Goal: Communication & Community: Answer question/provide support

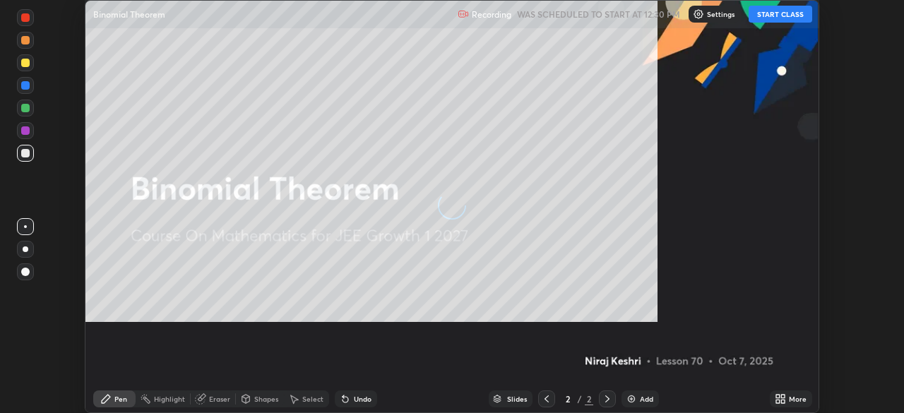
scroll to position [413, 904]
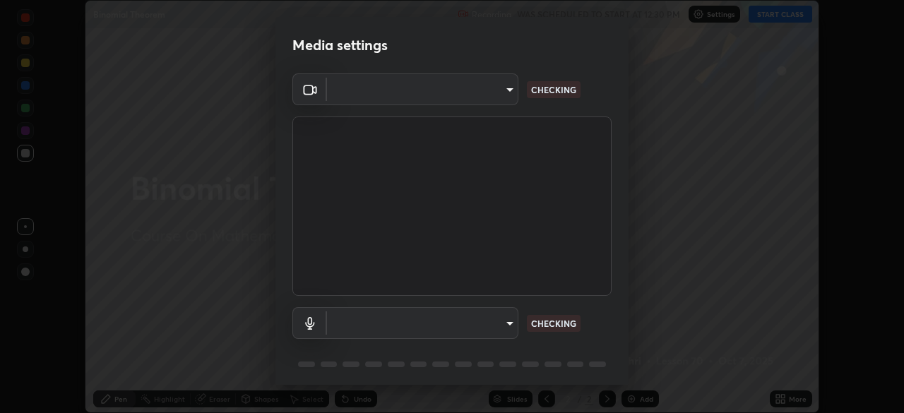
click at [466, 321] on body "Erase all Binomial Theorem Recording WAS SCHEDULED TO START AT 12:30 PM Setting…" at bounding box center [452, 206] width 904 height 413
type input "2e9b027d6a4255688e554df818383ce9ed5f881db366686a8468352ce6a31e43"
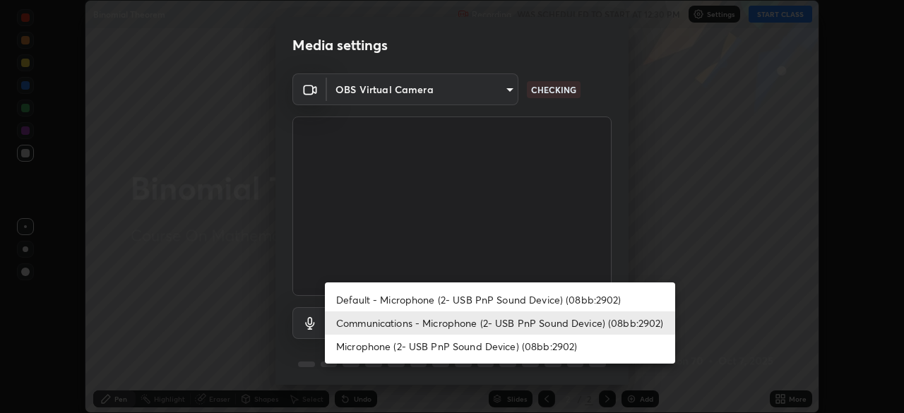
click at [434, 301] on li "Default - Microphone (2- USB PnP Sound Device) (08bb:2902)" at bounding box center [500, 299] width 350 height 23
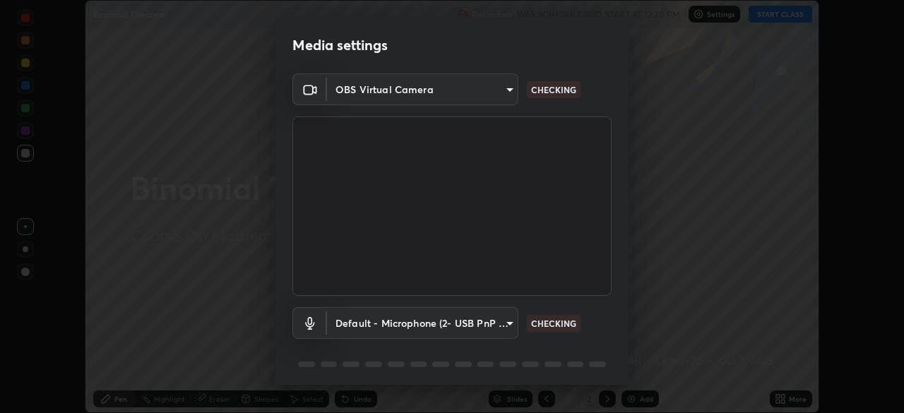
click at [439, 323] on body "Erase all Binomial Theorem Recording WAS SCHEDULED TO START AT 12:30 PM Setting…" at bounding box center [452, 206] width 904 height 413
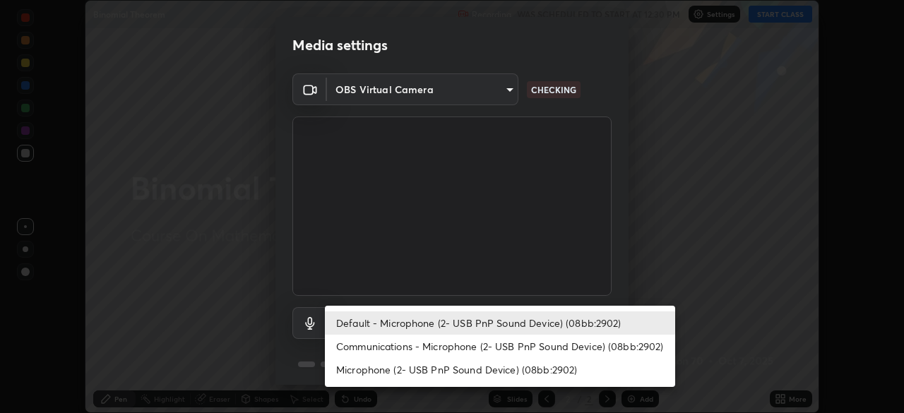
click at [441, 347] on li "Communications - Microphone (2- USB PnP Sound Device) (08bb:2902)" at bounding box center [500, 346] width 350 height 23
type input "communications"
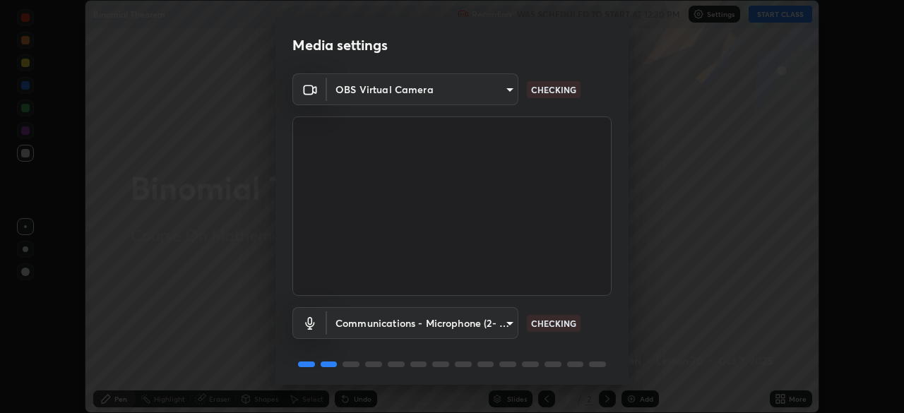
scroll to position [50, 0]
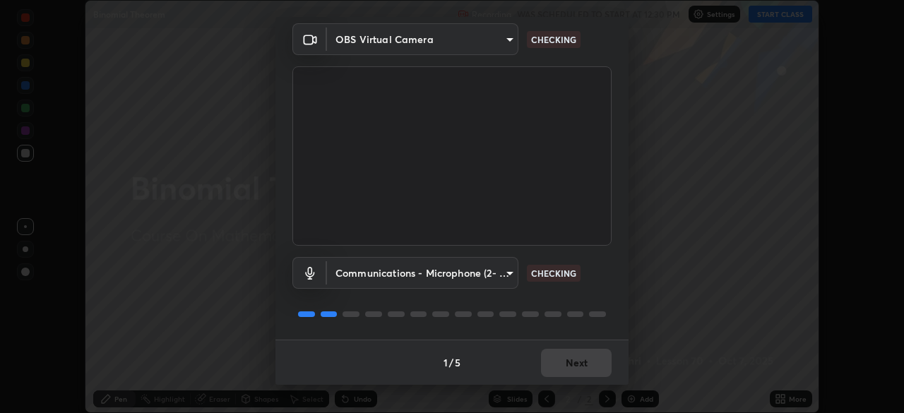
click at [562, 356] on div "1 / 5 Next" at bounding box center [451, 362] width 353 height 45
click at [568, 358] on div "1 / 5 Next" at bounding box center [451, 362] width 353 height 45
click at [570, 362] on div "1 / 5 Next" at bounding box center [451, 362] width 353 height 45
click at [573, 369] on div "1 / 5 Next" at bounding box center [451, 362] width 353 height 45
click at [580, 366] on div "1 / 5 Next" at bounding box center [451, 362] width 353 height 45
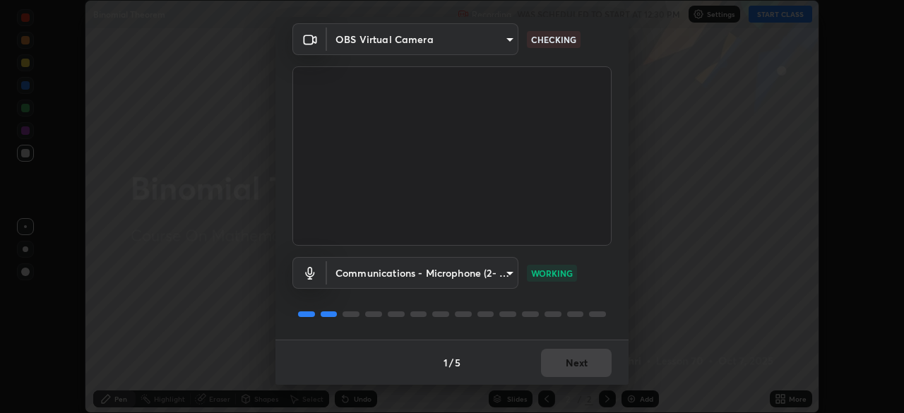
click at [584, 360] on div "1 / 5 Next" at bounding box center [451, 362] width 353 height 45
click at [587, 364] on div "1 / 5 Next" at bounding box center [451, 362] width 353 height 45
click at [580, 368] on div "1 / 5 Next" at bounding box center [451, 362] width 353 height 45
click at [577, 366] on div "1 / 5 Next" at bounding box center [451, 362] width 353 height 45
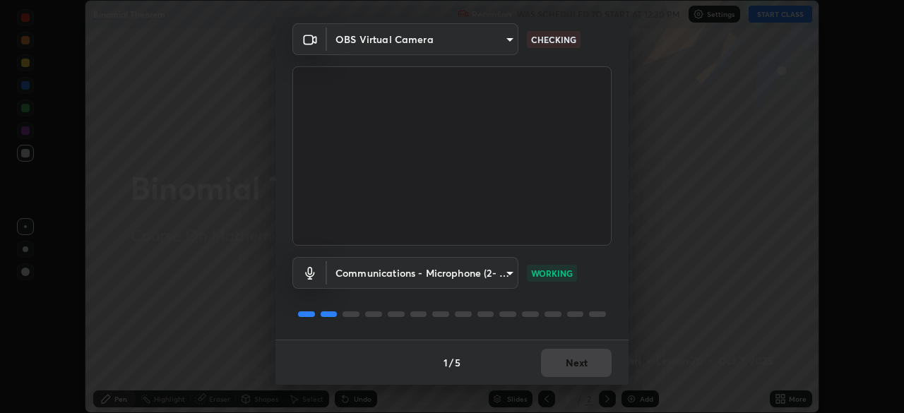
click at [573, 366] on div "1 / 5 Next" at bounding box center [451, 362] width 353 height 45
click at [573, 364] on div "1 / 5 Next" at bounding box center [451, 362] width 353 height 45
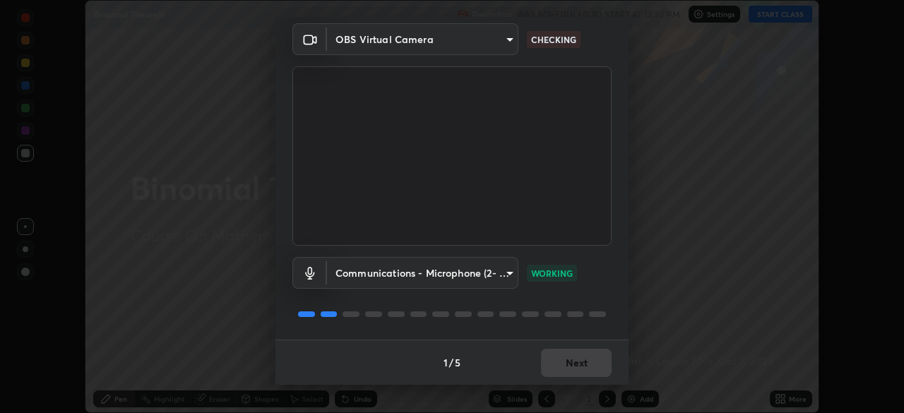
click at [573, 364] on div "1 / 5 Next" at bounding box center [451, 362] width 353 height 45
click at [575, 366] on div "1 / 5 Next" at bounding box center [451, 362] width 353 height 45
click at [575, 366] on button "Next" at bounding box center [576, 363] width 71 height 28
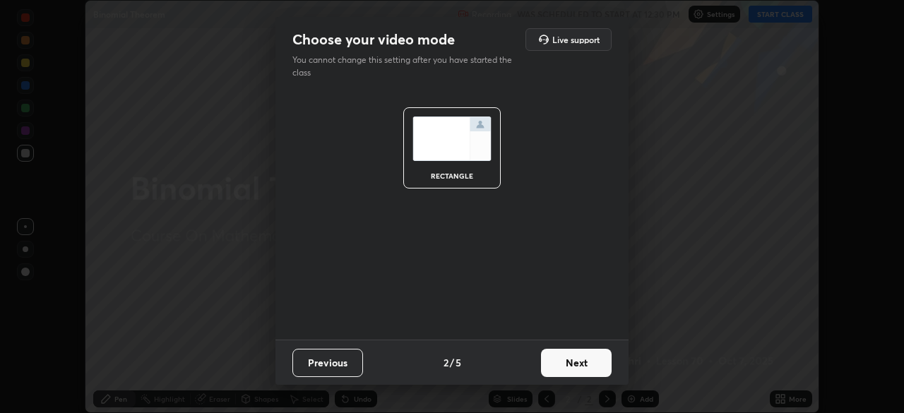
click at [575, 366] on button "Next" at bounding box center [576, 363] width 71 height 28
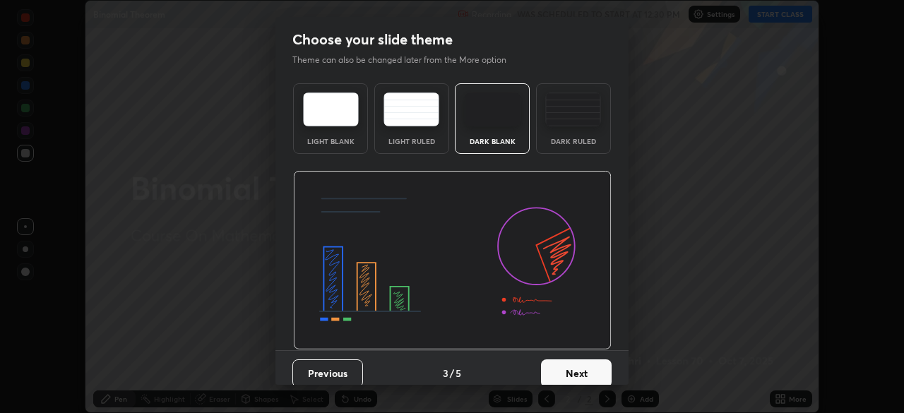
click at [575, 369] on button "Next" at bounding box center [576, 373] width 71 height 28
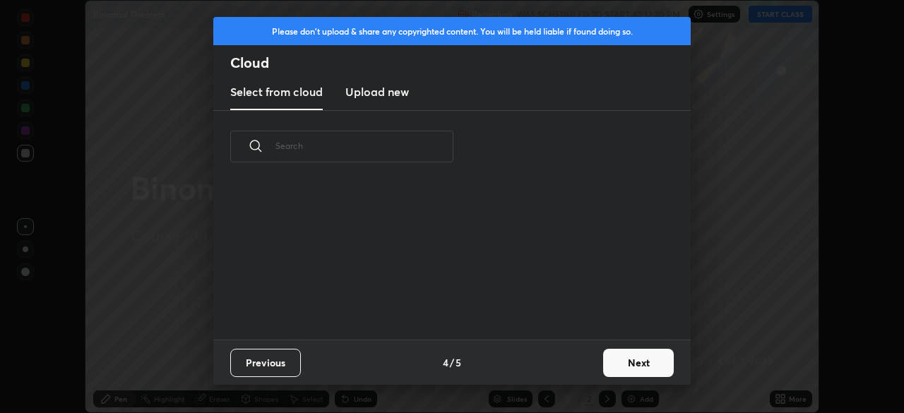
scroll to position [157, 453]
click at [618, 364] on button "Next" at bounding box center [638, 363] width 71 height 28
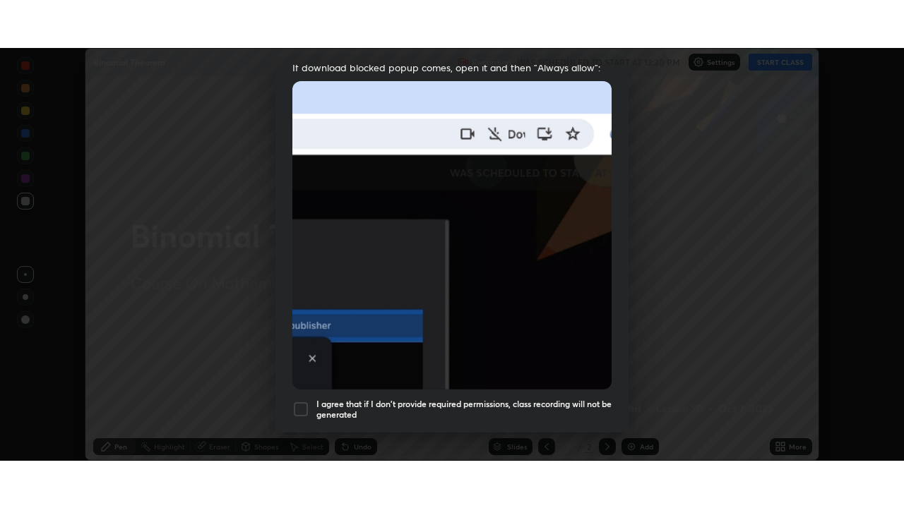
scroll to position [338, 0]
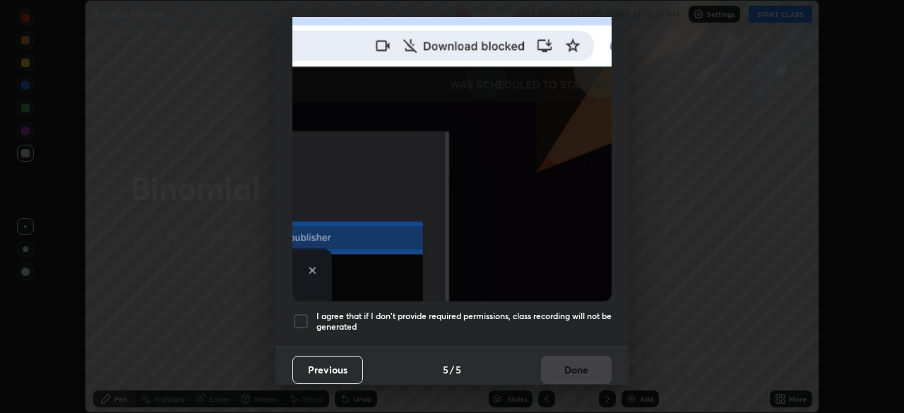
click at [300, 317] on div at bounding box center [300, 321] width 17 height 17
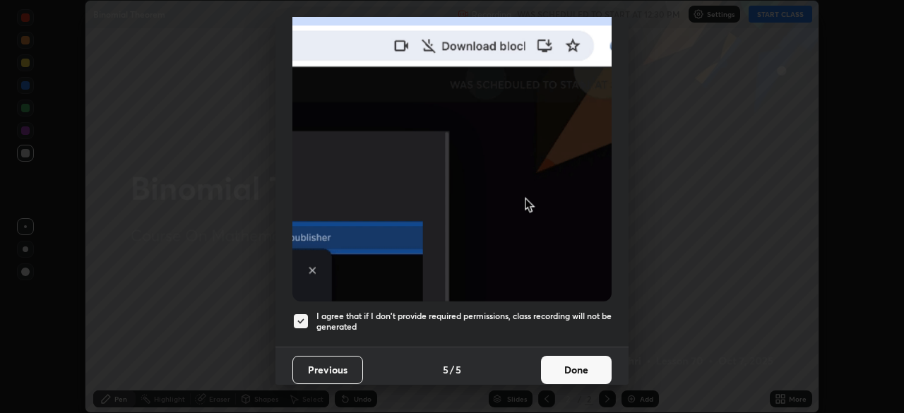
click at [572, 361] on button "Done" at bounding box center [576, 370] width 71 height 28
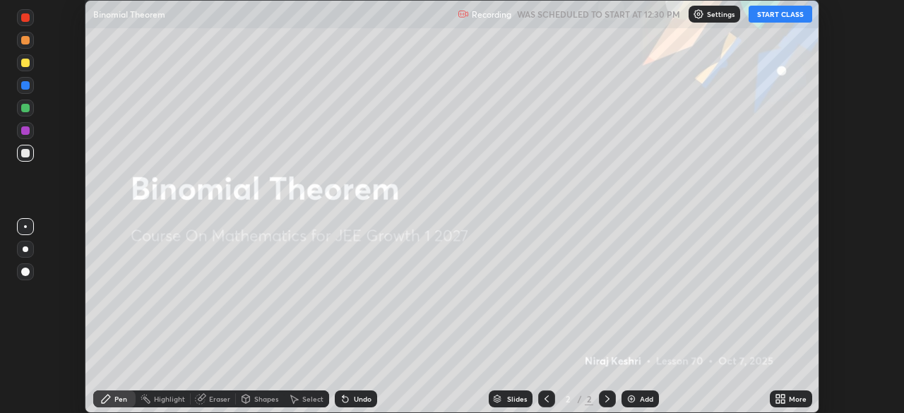
click at [784, 11] on button "START CLASS" at bounding box center [780, 14] width 64 height 17
click at [780, 398] on icon at bounding box center [780, 398] width 11 height 11
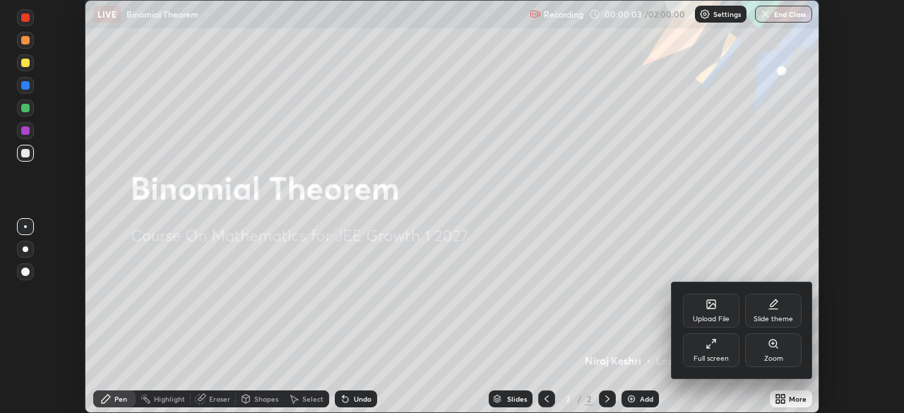
click at [703, 357] on div "Full screen" at bounding box center [710, 358] width 35 height 7
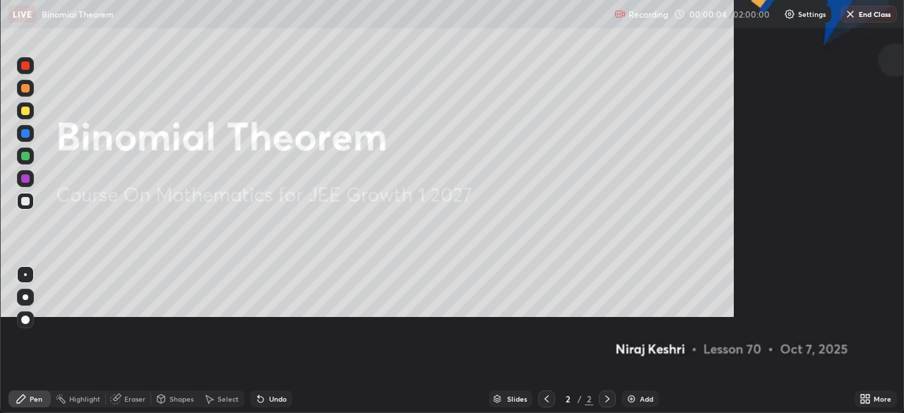
scroll to position [508, 904]
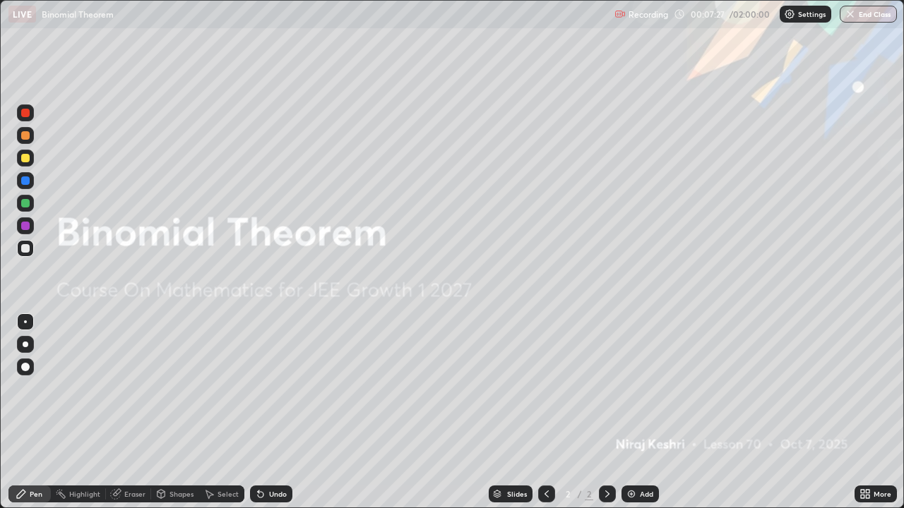
click at [274, 412] on div "Undo" at bounding box center [278, 494] width 18 height 7
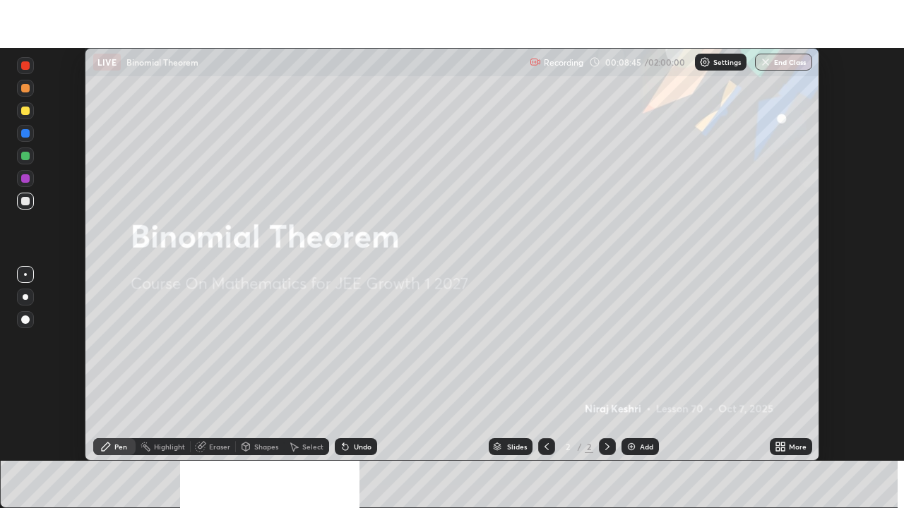
scroll to position [70191, 69701]
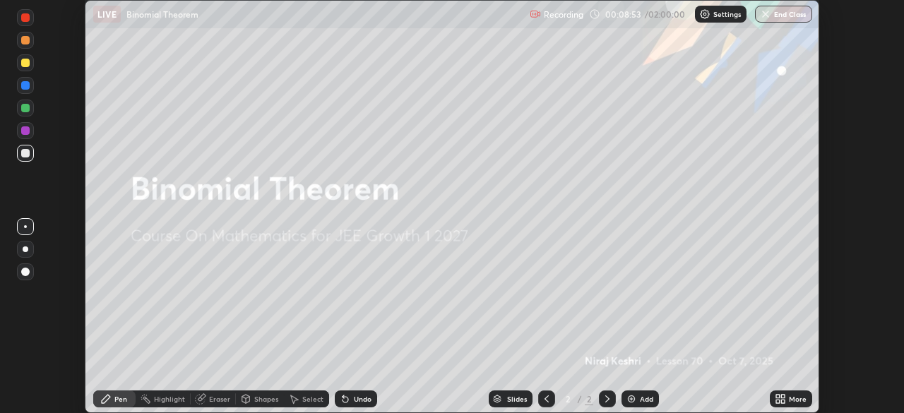
click at [787, 400] on div "More" at bounding box center [791, 398] width 42 height 17
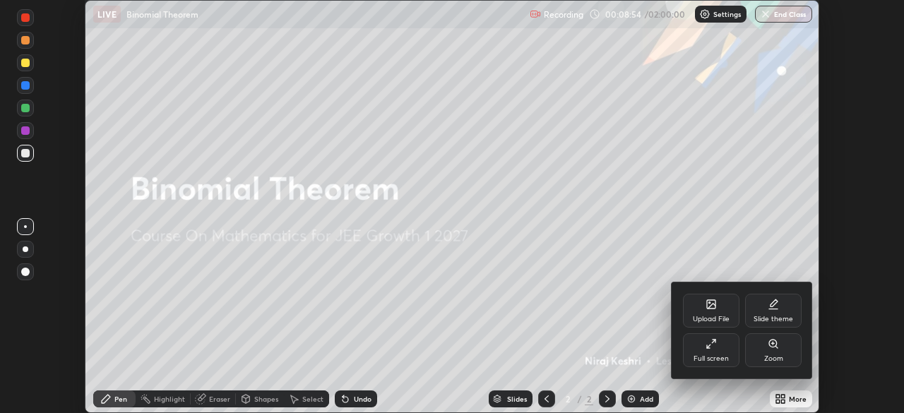
click at [705, 348] on div "Full screen" at bounding box center [711, 350] width 56 height 34
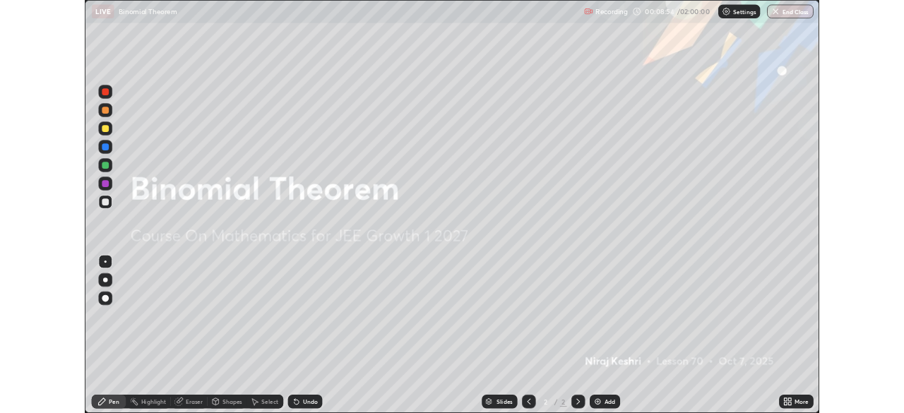
scroll to position [508, 904]
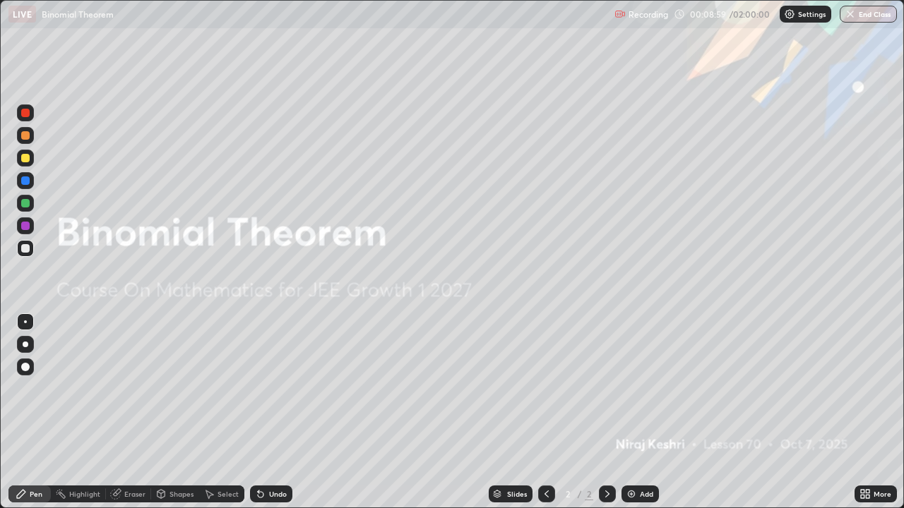
click at [258, 412] on icon at bounding box center [261, 495] width 6 height 6
click at [265, 412] on div "Undo" at bounding box center [271, 494] width 42 height 17
click at [258, 412] on icon at bounding box center [258, 491] width 1 height 1
click at [19, 412] on div at bounding box center [25, 395] width 23 height 169
click at [22, 412] on div at bounding box center [25, 395] width 23 height 169
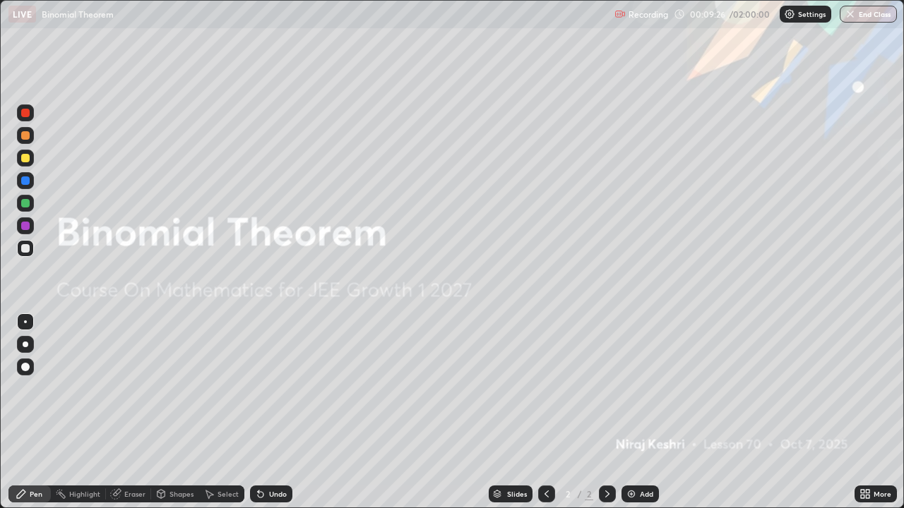
click at [265, 412] on div "Undo" at bounding box center [271, 494] width 42 height 17
click at [261, 412] on icon at bounding box center [261, 495] width 6 height 6
click at [258, 412] on icon at bounding box center [261, 495] width 6 height 6
click at [121, 412] on div "Eraser" at bounding box center [128, 494] width 45 height 17
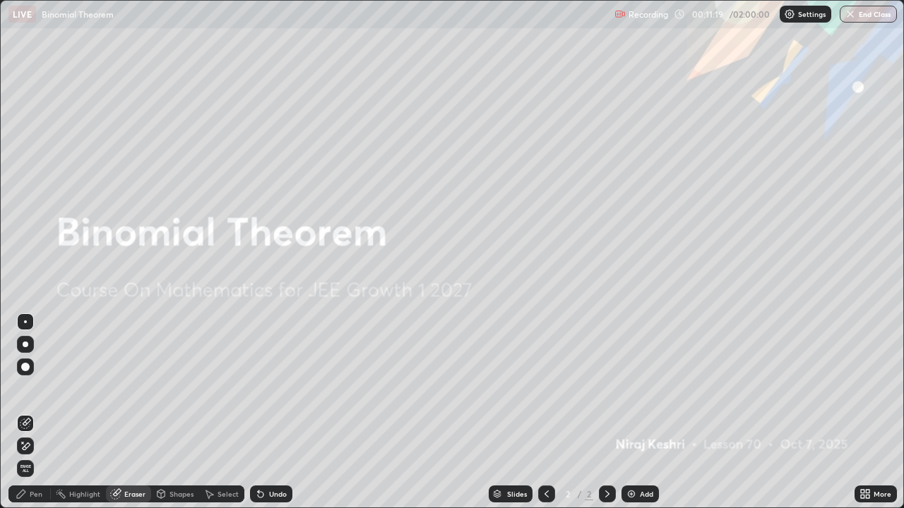
click at [31, 412] on div "Pen" at bounding box center [36, 494] width 13 height 7
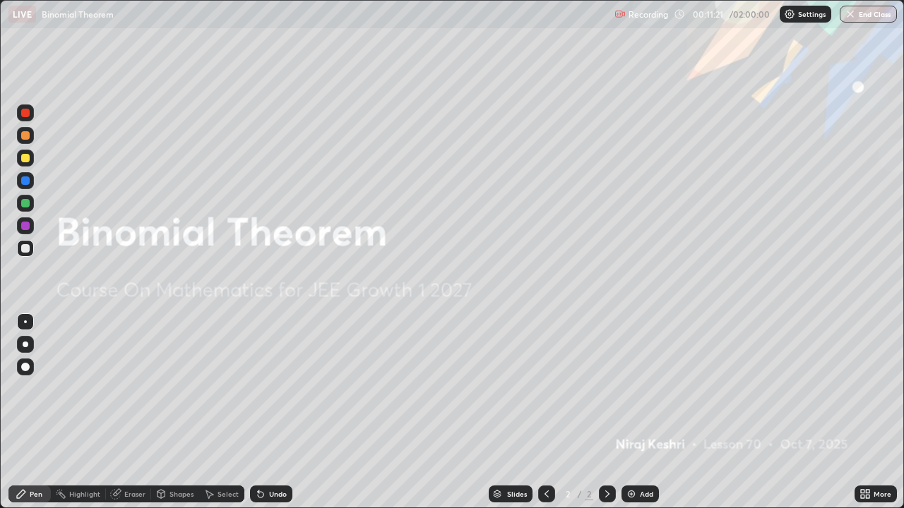
click at [635, 412] on img at bounding box center [631, 494] width 11 height 11
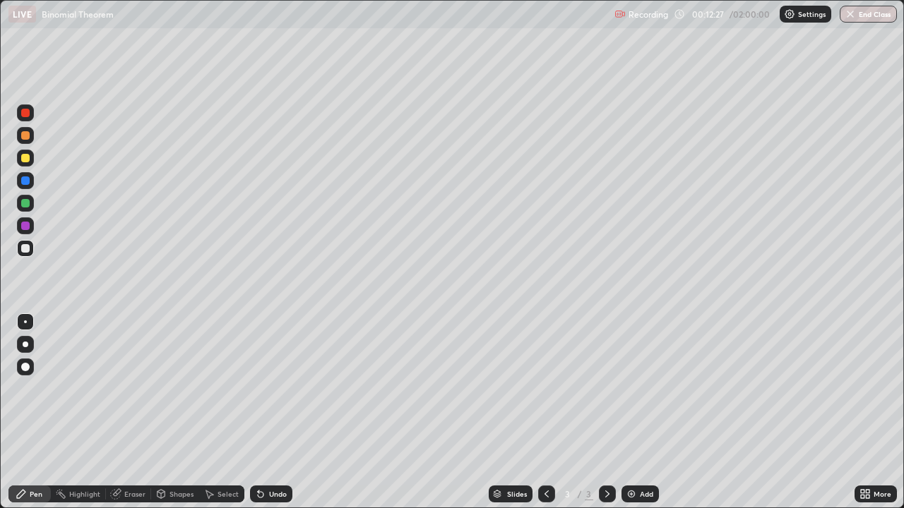
click at [24, 164] on div at bounding box center [25, 158] width 17 height 17
click at [24, 249] on div at bounding box center [25, 248] width 8 height 8
click at [28, 161] on div at bounding box center [25, 158] width 8 height 8
click at [269, 412] on div "Undo" at bounding box center [278, 494] width 18 height 7
click at [18, 201] on div at bounding box center [25, 203] width 17 height 17
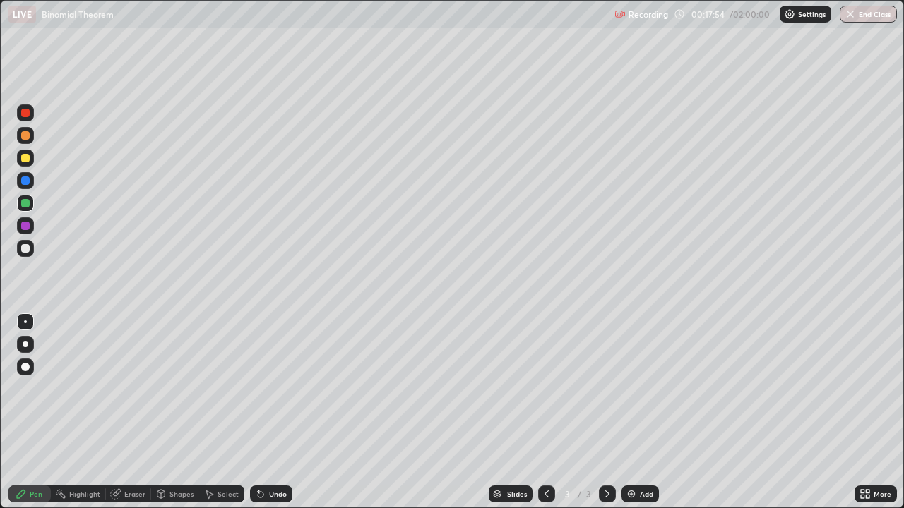
click at [28, 228] on div at bounding box center [25, 226] width 8 height 8
click at [25, 141] on div at bounding box center [25, 135] width 17 height 17
click at [269, 412] on div "Undo" at bounding box center [278, 494] width 18 height 7
click at [266, 412] on div "Undo" at bounding box center [271, 494] width 42 height 17
click at [642, 412] on div "Add" at bounding box center [639, 494] width 37 height 17
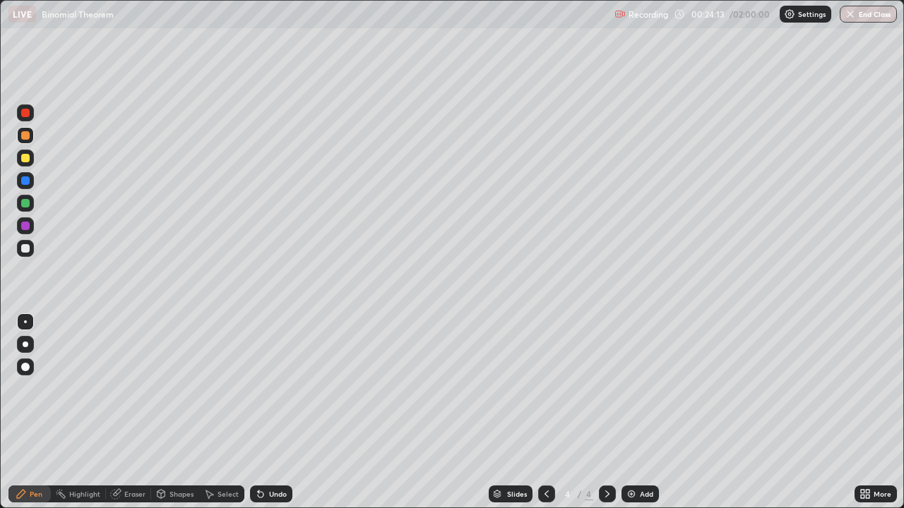
click at [546, 412] on icon at bounding box center [546, 494] width 11 height 11
click at [599, 412] on div at bounding box center [607, 494] width 17 height 17
click at [28, 249] on div at bounding box center [25, 248] width 8 height 8
click at [31, 204] on div at bounding box center [25, 203] width 17 height 17
click at [265, 412] on div "Undo" at bounding box center [271, 494] width 42 height 17
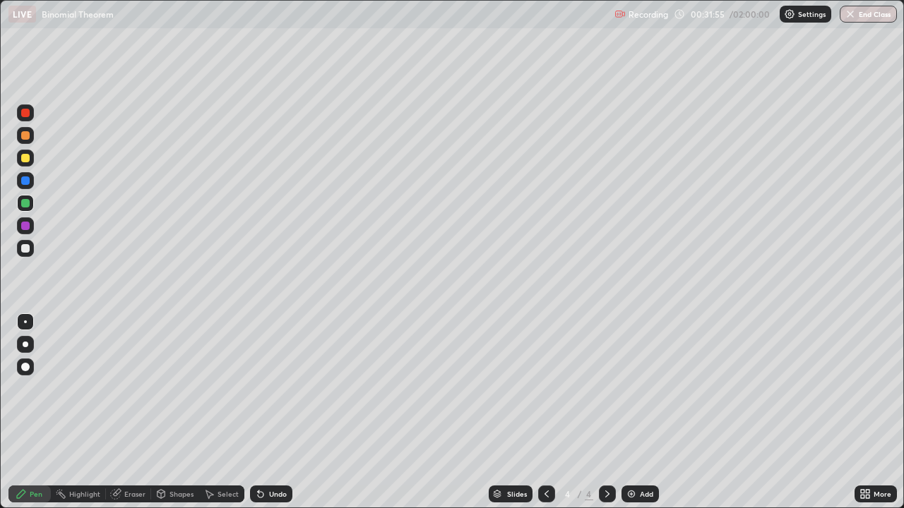
click at [271, 412] on div "Undo" at bounding box center [278, 494] width 18 height 7
click at [26, 250] on div at bounding box center [25, 248] width 8 height 8
click at [127, 412] on div "Eraser" at bounding box center [134, 494] width 21 height 7
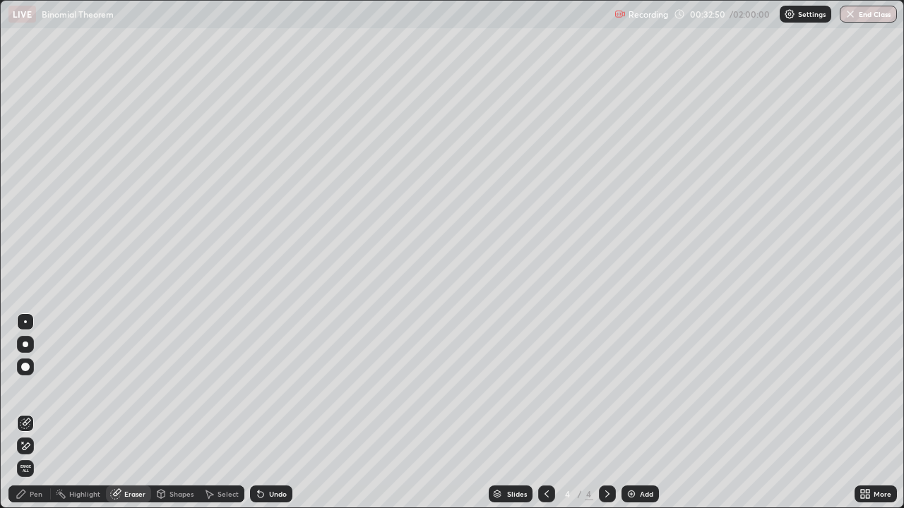
click at [30, 412] on div "Pen" at bounding box center [36, 494] width 13 height 7
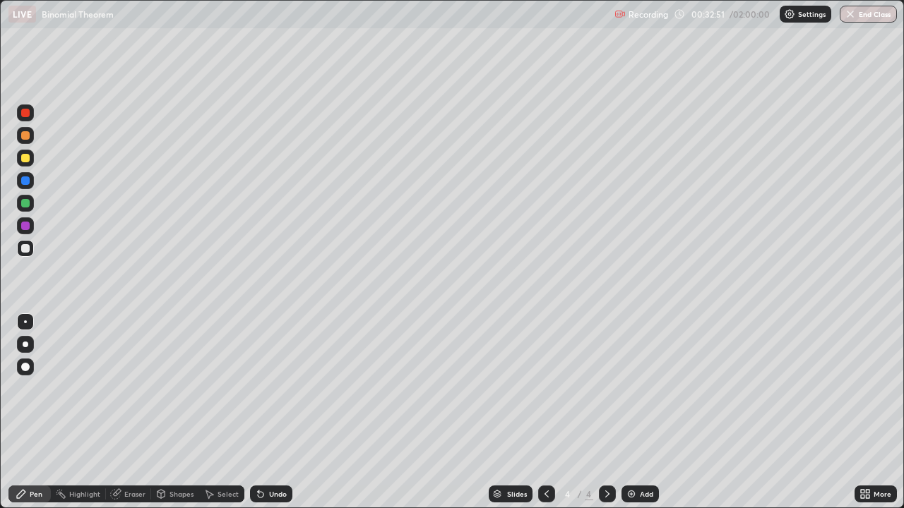
click at [31, 160] on div at bounding box center [25, 158] width 17 height 17
click at [634, 412] on img at bounding box center [631, 494] width 11 height 11
click at [538, 412] on div at bounding box center [546, 494] width 17 height 17
click at [606, 412] on icon at bounding box center [607, 494] width 11 height 11
click at [278, 412] on div "Undo" at bounding box center [278, 494] width 18 height 7
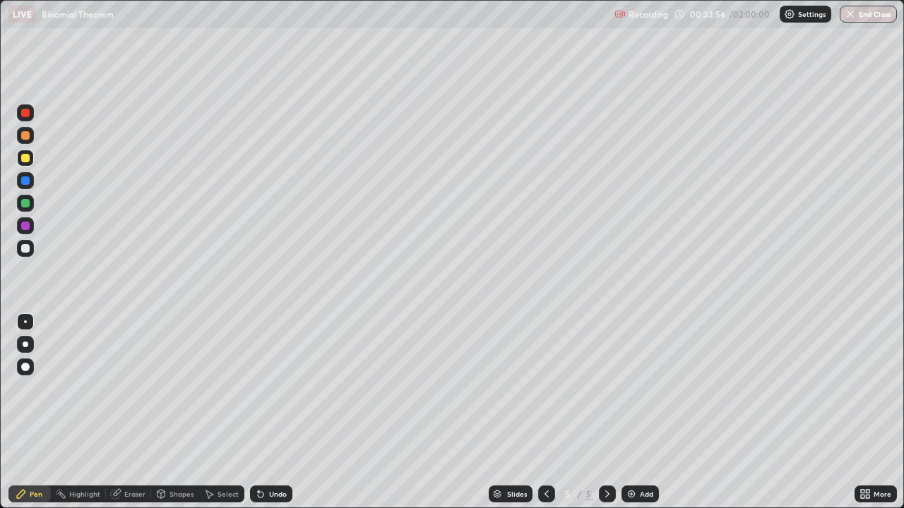
click at [275, 412] on div "Undo" at bounding box center [278, 494] width 18 height 7
click at [544, 412] on div at bounding box center [546, 494] width 17 height 17
click at [606, 412] on icon at bounding box center [607, 494] width 11 height 11
click at [24, 251] on div at bounding box center [25, 248] width 8 height 8
click at [25, 202] on div at bounding box center [25, 203] width 8 height 8
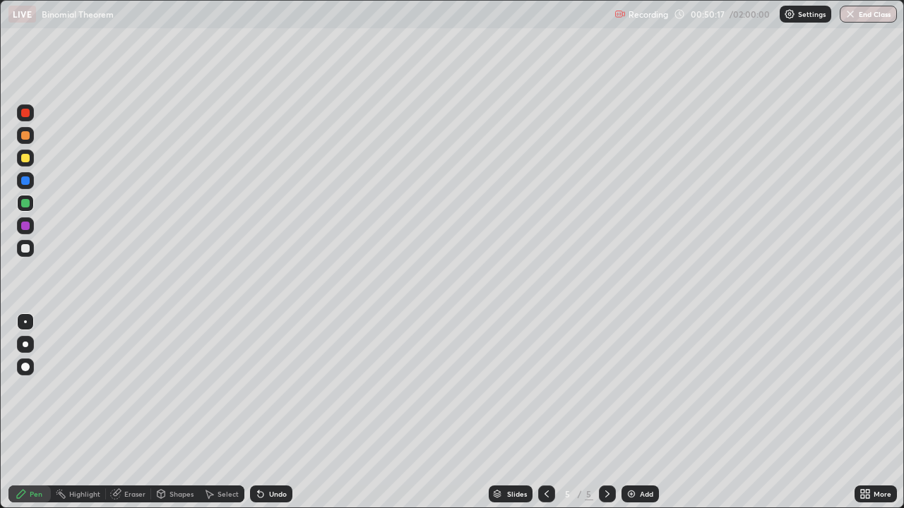
click at [25, 256] on div at bounding box center [25, 248] width 17 height 17
click at [31, 141] on div at bounding box center [25, 135] width 17 height 17
click at [116, 412] on icon at bounding box center [115, 494] width 11 height 11
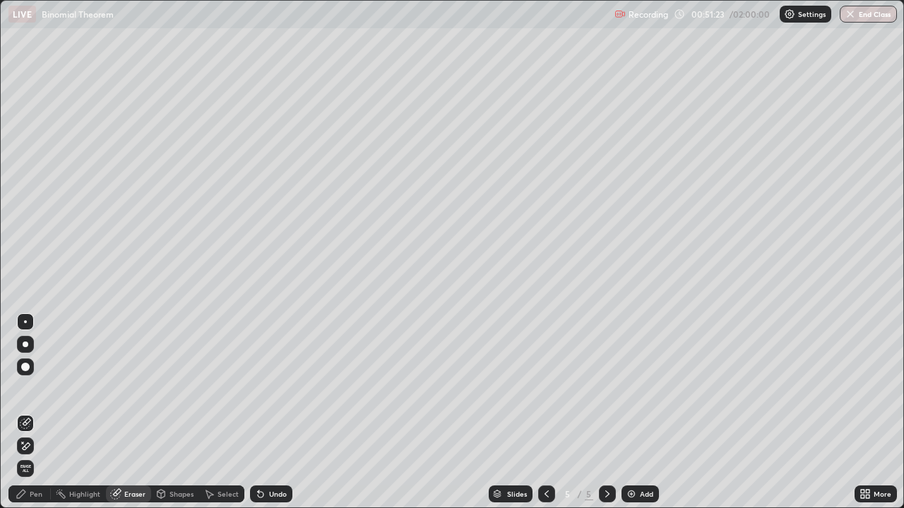
click at [36, 412] on div "Pen" at bounding box center [36, 494] width 13 height 7
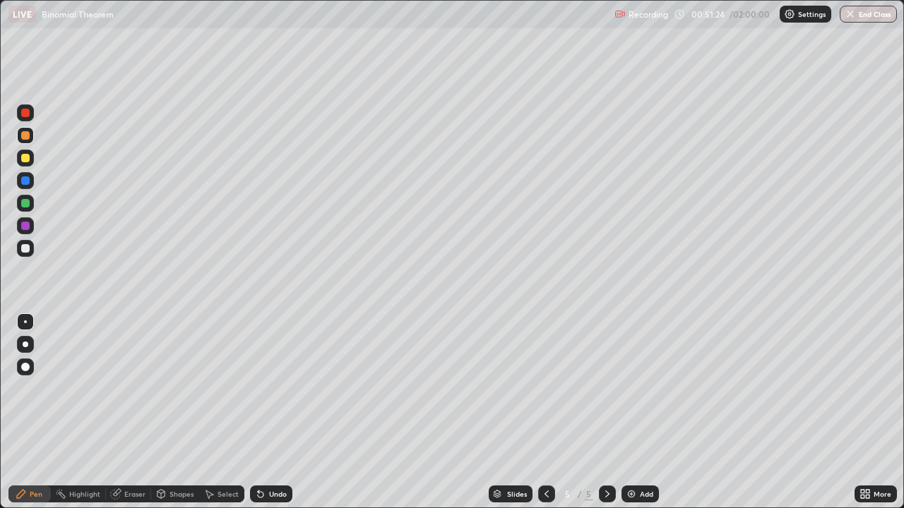
click at [129, 412] on div "Eraser" at bounding box center [134, 494] width 21 height 7
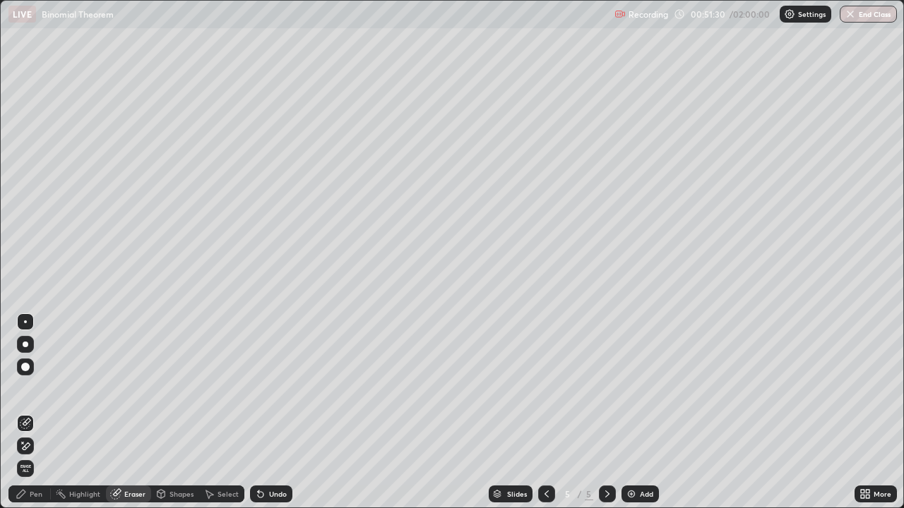
click at [26, 365] on div at bounding box center [25, 367] width 8 height 8
click at [28, 412] on div "Pen" at bounding box center [29, 494] width 42 height 17
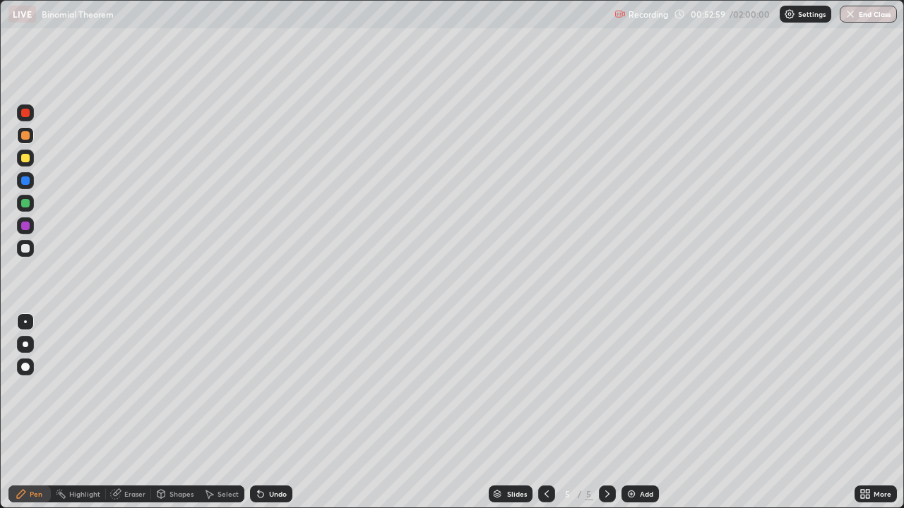
click at [264, 412] on icon at bounding box center [260, 494] width 11 height 11
click at [277, 412] on div "Undo" at bounding box center [278, 494] width 18 height 7
click at [271, 412] on div "Undo" at bounding box center [271, 494] width 42 height 17
click at [275, 412] on div "Undo" at bounding box center [278, 494] width 18 height 7
click at [278, 412] on div "Undo" at bounding box center [278, 494] width 18 height 7
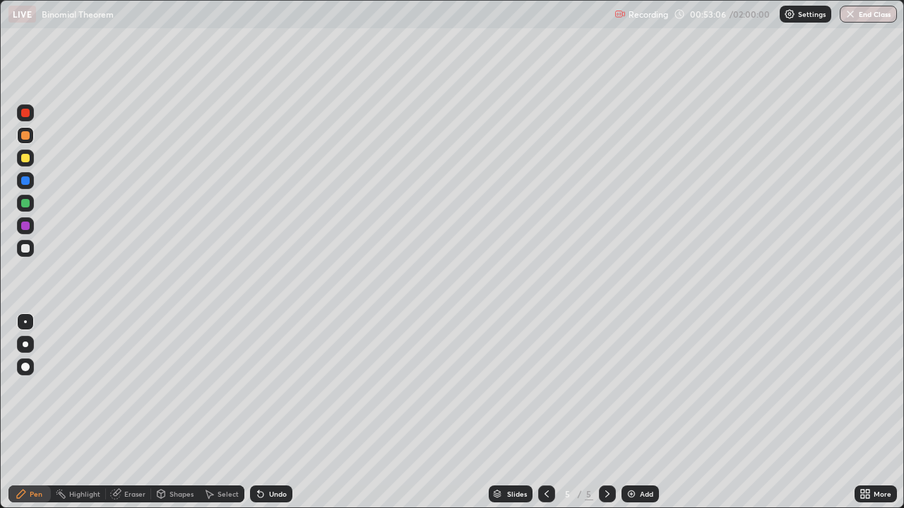
click at [116, 412] on icon at bounding box center [115, 494] width 9 height 9
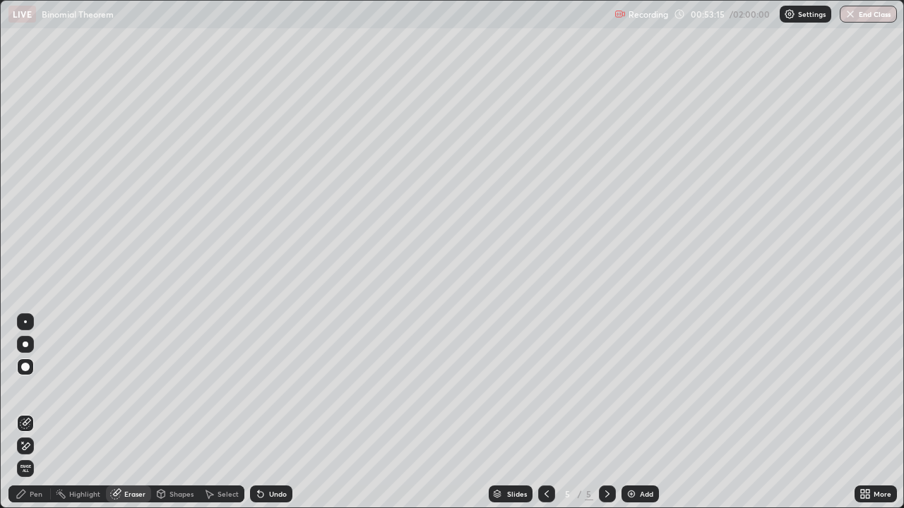
click at [33, 412] on div "Pen" at bounding box center [36, 494] width 13 height 7
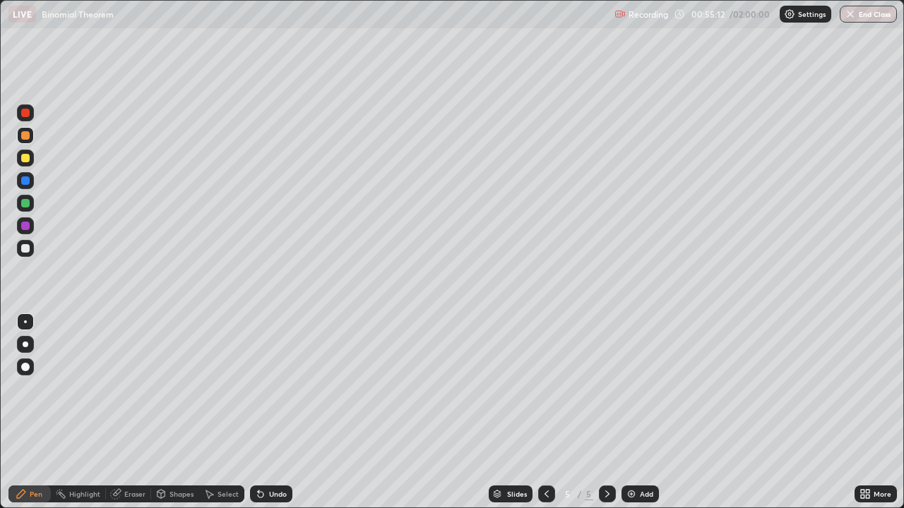
click at [280, 412] on div "Undo" at bounding box center [278, 494] width 18 height 7
click at [279, 412] on div "Undo" at bounding box center [271, 494] width 42 height 17
click at [282, 412] on div "Undo" at bounding box center [271, 494] width 42 height 17
click at [277, 412] on div "Undo" at bounding box center [278, 494] width 18 height 7
click at [277, 412] on div "Undo" at bounding box center [271, 494] width 42 height 17
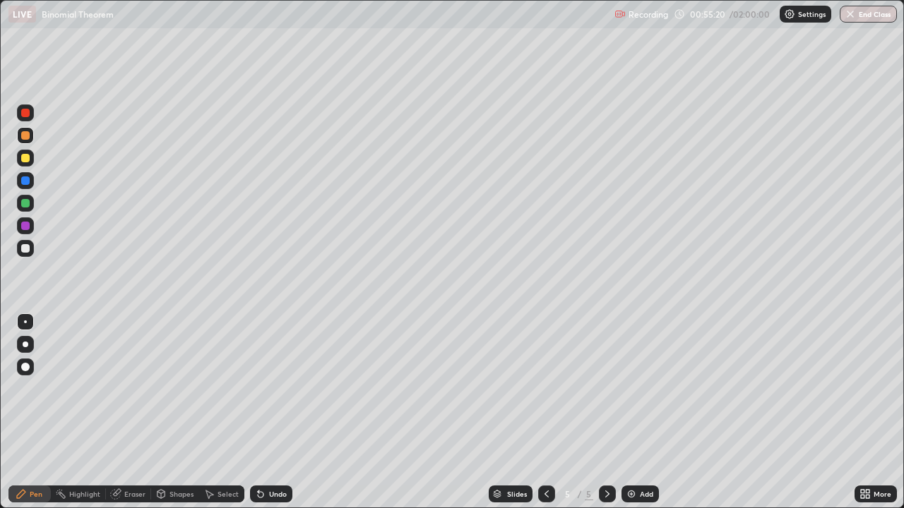
click at [269, 412] on div "Undo" at bounding box center [278, 494] width 18 height 7
click at [285, 412] on div "Undo" at bounding box center [271, 494] width 42 height 17
click at [266, 412] on div "Undo" at bounding box center [271, 494] width 42 height 17
click at [270, 412] on div "Undo" at bounding box center [271, 494] width 42 height 17
click at [25, 252] on div at bounding box center [25, 248] width 8 height 8
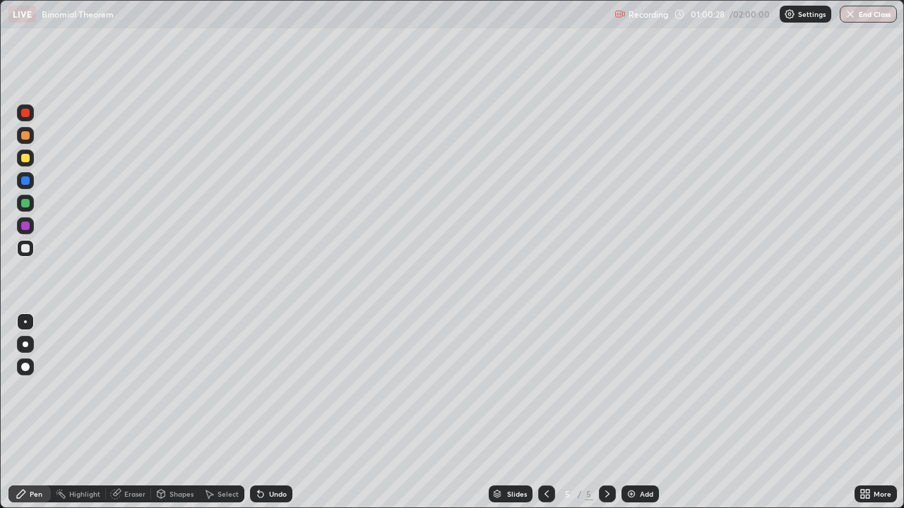
click at [138, 412] on div "Eraser" at bounding box center [128, 494] width 45 height 17
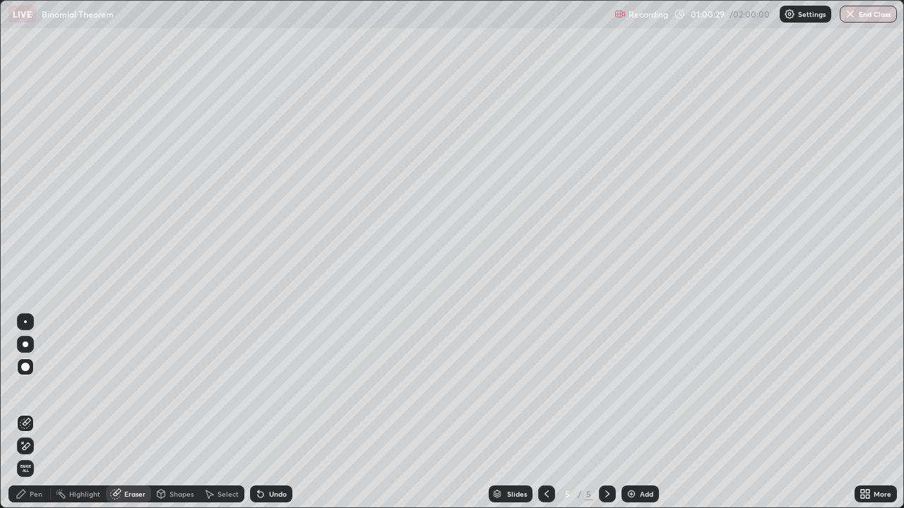
click at [398, 412] on div "Slides 5 / 5 Add" at bounding box center [573, 494] width 562 height 28
click at [383, 412] on div "Slides 5 / 5 Add" at bounding box center [573, 494] width 562 height 28
click at [40, 412] on div "Pen" at bounding box center [36, 494] width 13 height 7
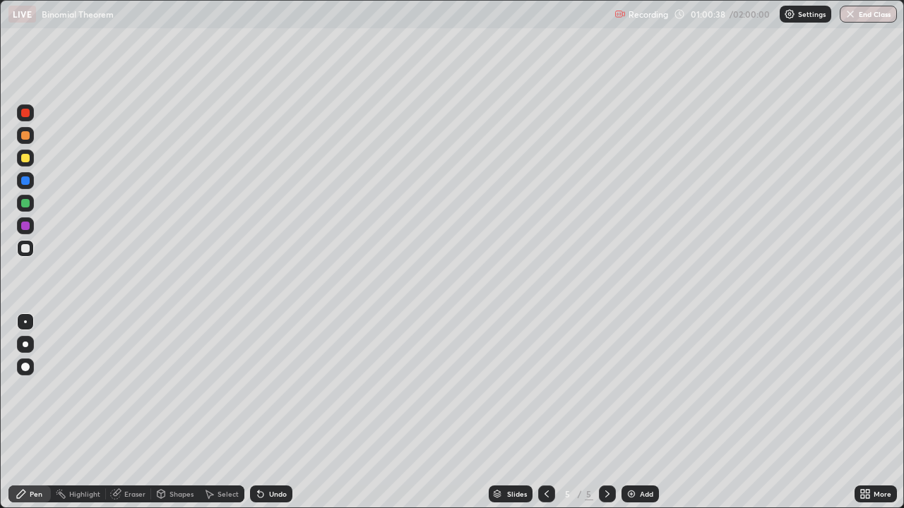
click at [637, 412] on div "Add" at bounding box center [639, 494] width 37 height 17
click at [27, 161] on div at bounding box center [25, 158] width 8 height 8
click at [30, 254] on div at bounding box center [25, 248] width 17 height 17
click at [25, 204] on div at bounding box center [25, 203] width 8 height 8
click at [269, 412] on div "Undo" at bounding box center [271, 494] width 42 height 17
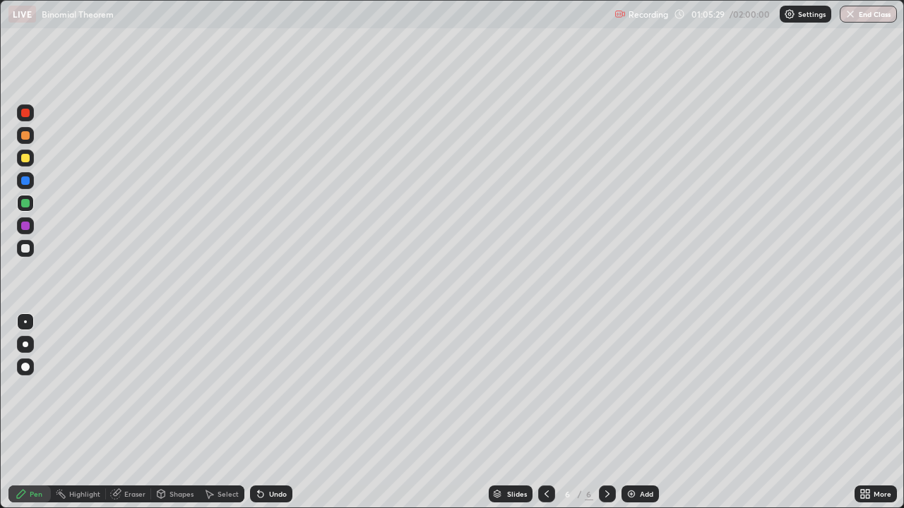
click at [31, 252] on div at bounding box center [25, 248] width 17 height 17
click at [28, 252] on div at bounding box center [25, 248] width 8 height 8
click at [642, 412] on div "Add" at bounding box center [646, 494] width 13 height 7
click at [545, 412] on icon at bounding box center [546, 494] width 11 height 11
click at [606, 412] on icon at bounding box center [607, 494] width 11 height 11
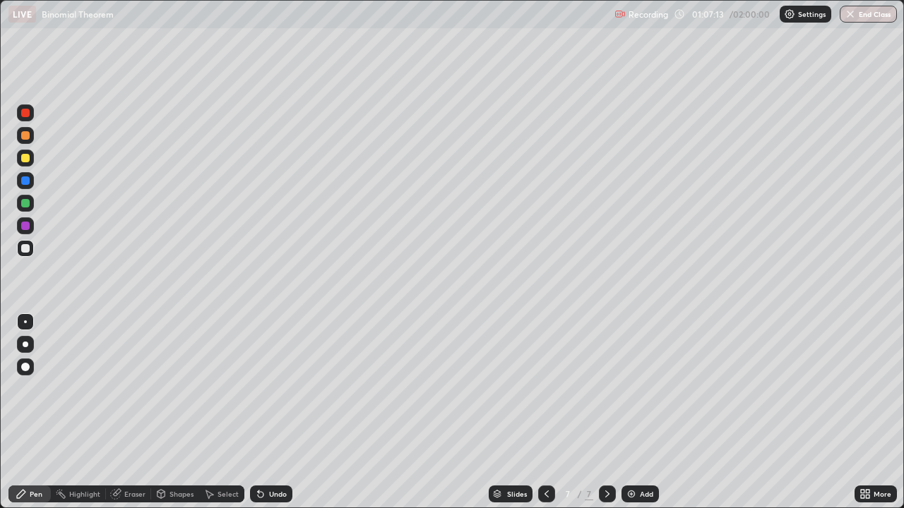
click at [546, 412] on icon at bounding box center [546, 494] width 11 height 11
click at [606, 412] on icon at bounding box center [607, 494] width 11 height 11
click at [545, 412] on icon at bounding box center [546, 494] width 11 height 11
click at [606, 412] on icon at bounding box center [607, 494] width 11 height 11
click at [26, 160] on div at bounding box center [25, 158] width 8 height 8
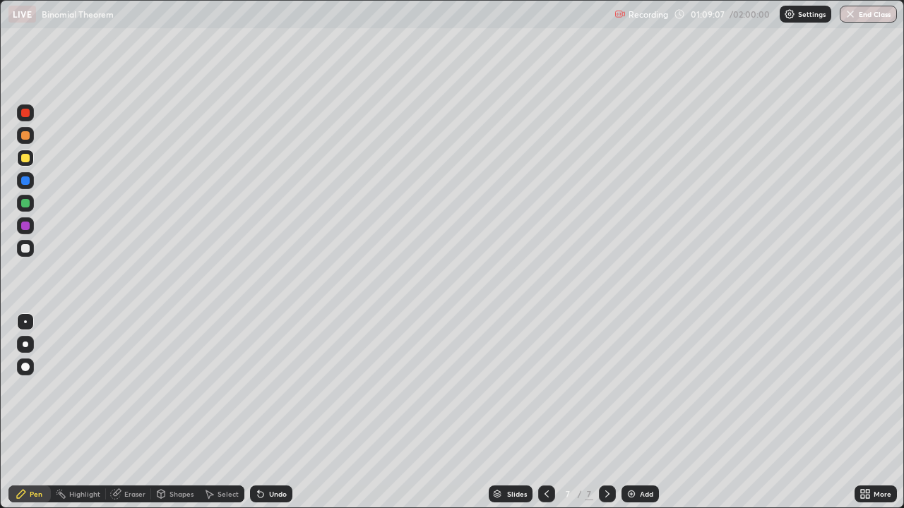
click at [131, 412] on div "Eraser" at bounding box center [134, 494] width 21 height 7
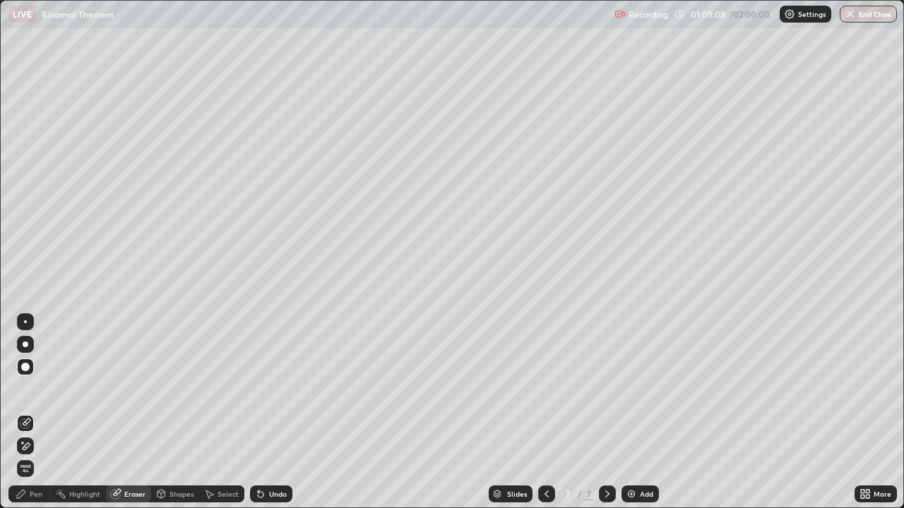
click at [35, 412] on div "Pen" at bounding box center [36, 494] width 13 height 7
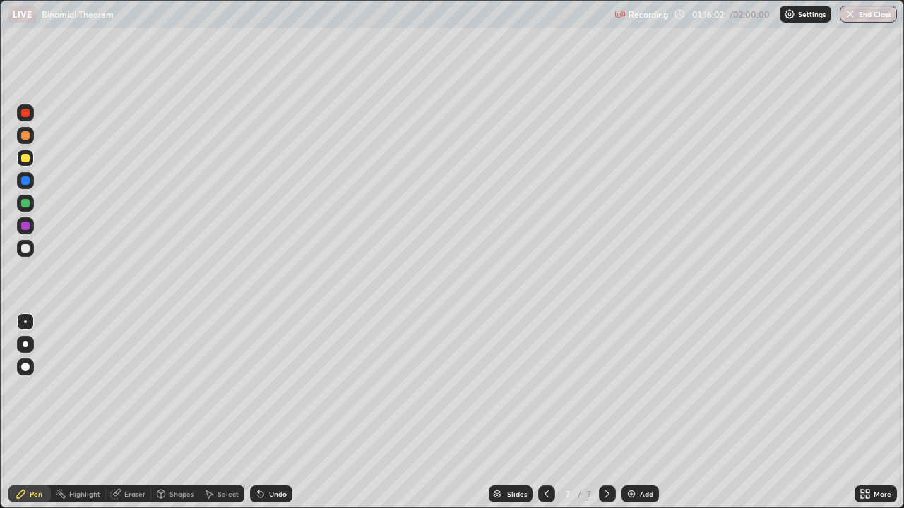
click at [27, 203] on div at bounding box center [25, 203] width 8 height 8
click at [27, 251] on div at bounding box center [25, 248] width 8 height 8
click at [23, 164] on div at bounding box center [25, 158] width 17 height 17
click at [23, 248] on div at bounding box center [25, 248] width 8 height 8
click at [645, 412] on div "Add" at bounding box center [646, 494] width 13 height 7
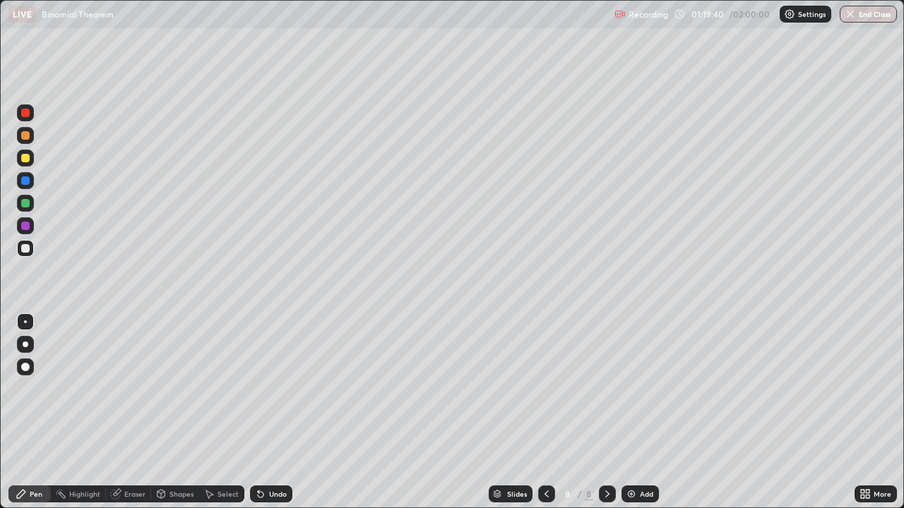
click at [26, 159] on div at bounding box center [25, 158] width 8 height 8
click at [269, 412] on div "Undo" at bounding box center [278, 494] width 18 height 7
click at [274, 412] on div "Undo" at bounding box center [278, 494] width 18 height 7
click at [275, 412] on div "Undo" at bounding box center [278, 494] width 18 height 7
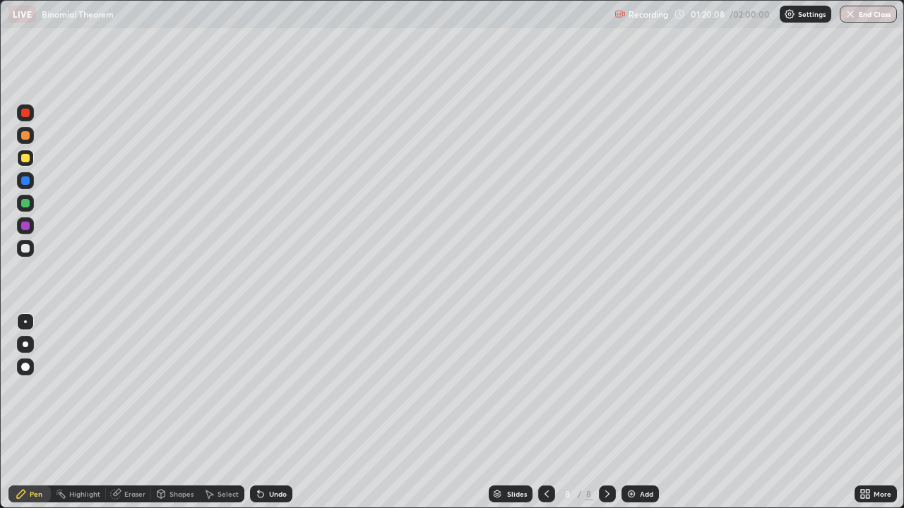
click at [277, 412] on div "Undo" at bounding box center [271, 494] width 42 height 17
click at [272, 412] on div "Undo" at bounding box center [271, 494] width 42 height 17
click at [283, 412] on div "Undo" at bounding box center [271, 494] width 42 height 17
click at [277, 412] on div "Undo" at bounding box center [278, 494] width 18 height 7
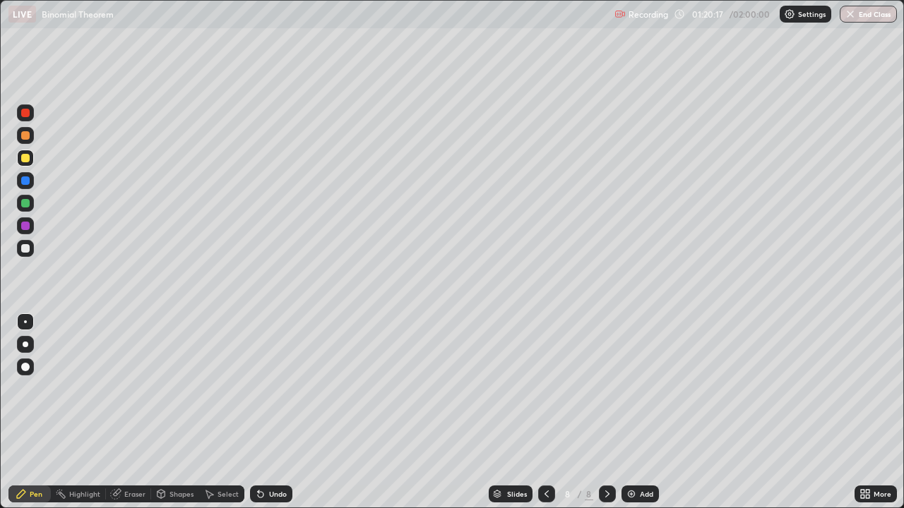
click at [25, 202] on div at bounding box center [25, 203] width 8 height 8
click at [273, 412] on div "Undo" at bounding box center [278, 494] width 18 height 7
click at [277, 412] on div "Undo" at bounding box center [278, 494] width 18 height 7
click at [26, 249] on div at bounding box center [25, 248] width 8 height 8
click at [122, 412] on div "Eraser" at bounding box center [128, 494] width 45 height 17
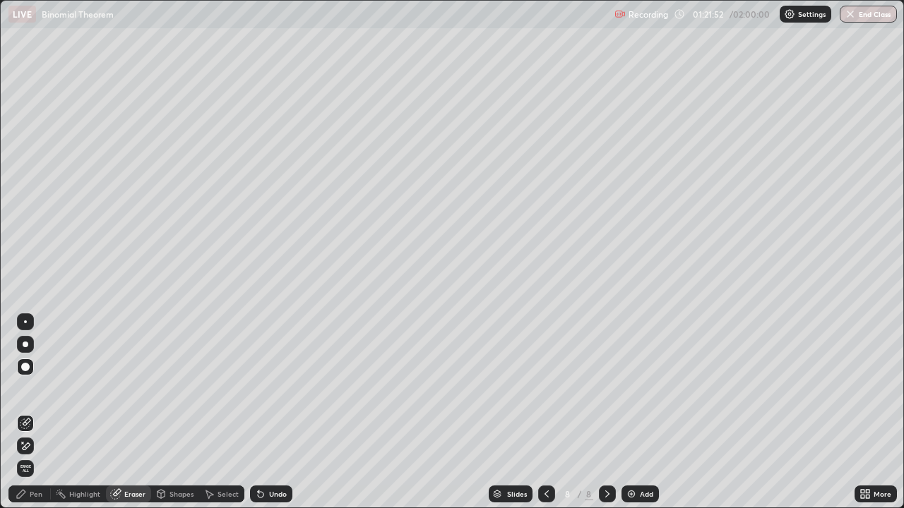
click at [37, 412] on div "Pen" at bounding box center [36, 494] width 13 height 7
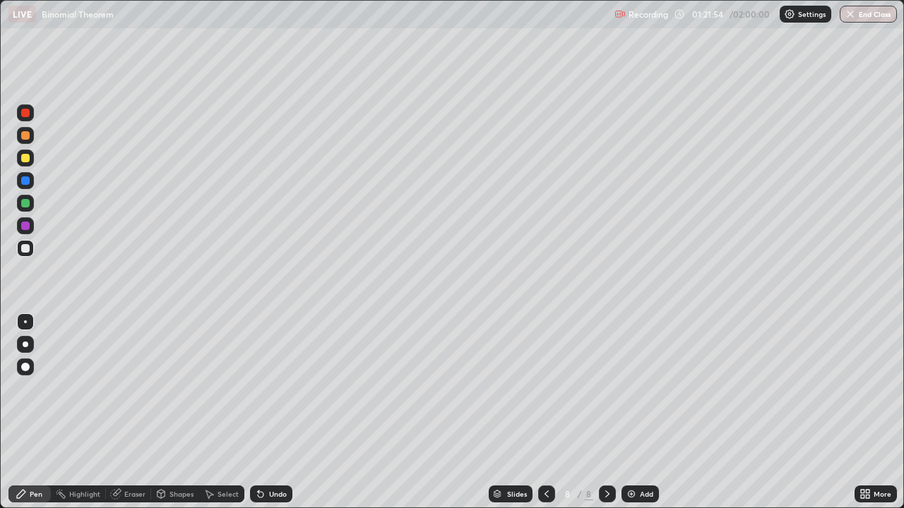
click at [28, 225] on div at bounding box center [25, 226] width 8 height 8
click at [638, 412] on div "Add" at bounding box center [639, 494] width 37 height 17
click at [25, 249] on div at bounding box center [25, 248] width 8 height 8
click at [637, 412] on div "Add" at bounding box center [639, 494] width 37 height 17
click at [863, 412] on icon at bounding box center [863, 492] width 4 height 4
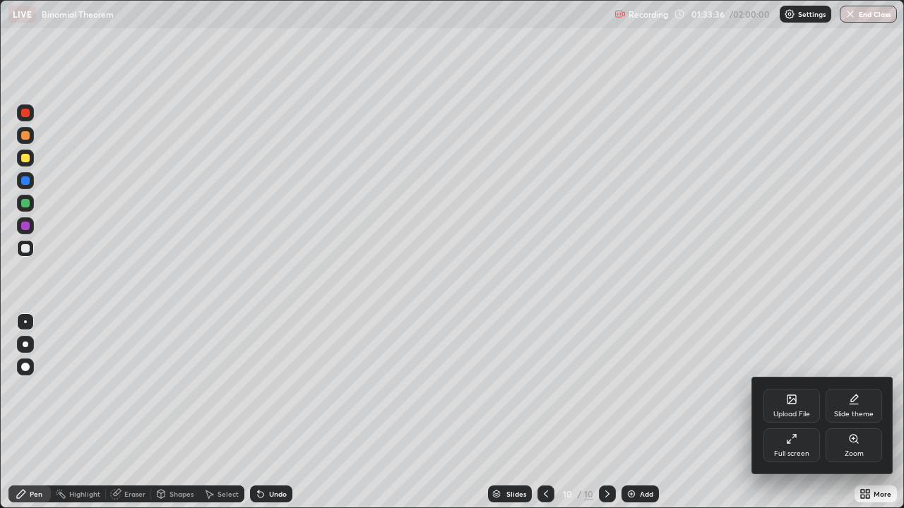
click at [783, 412] on div "Full screen" at bounding box center [791, 446] width 56 height 34
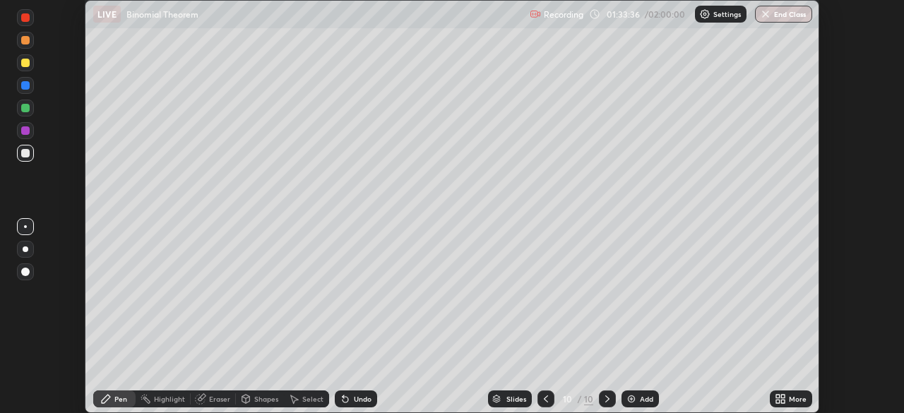
scroll to position [70191, 69701]
click at [770, 13] on img "button" at bounding box center [765, 13] width 11 height 11
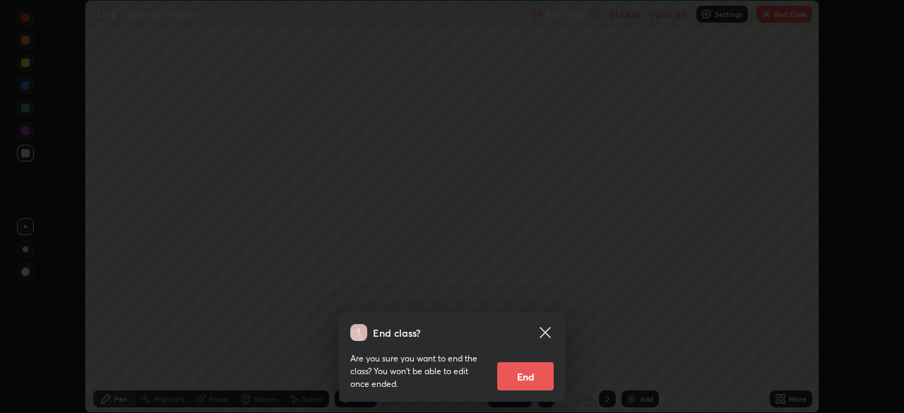
click at [526, 379] on button "End" at bounding box center [525, 376] width 56 height 28
